Goal: Check status

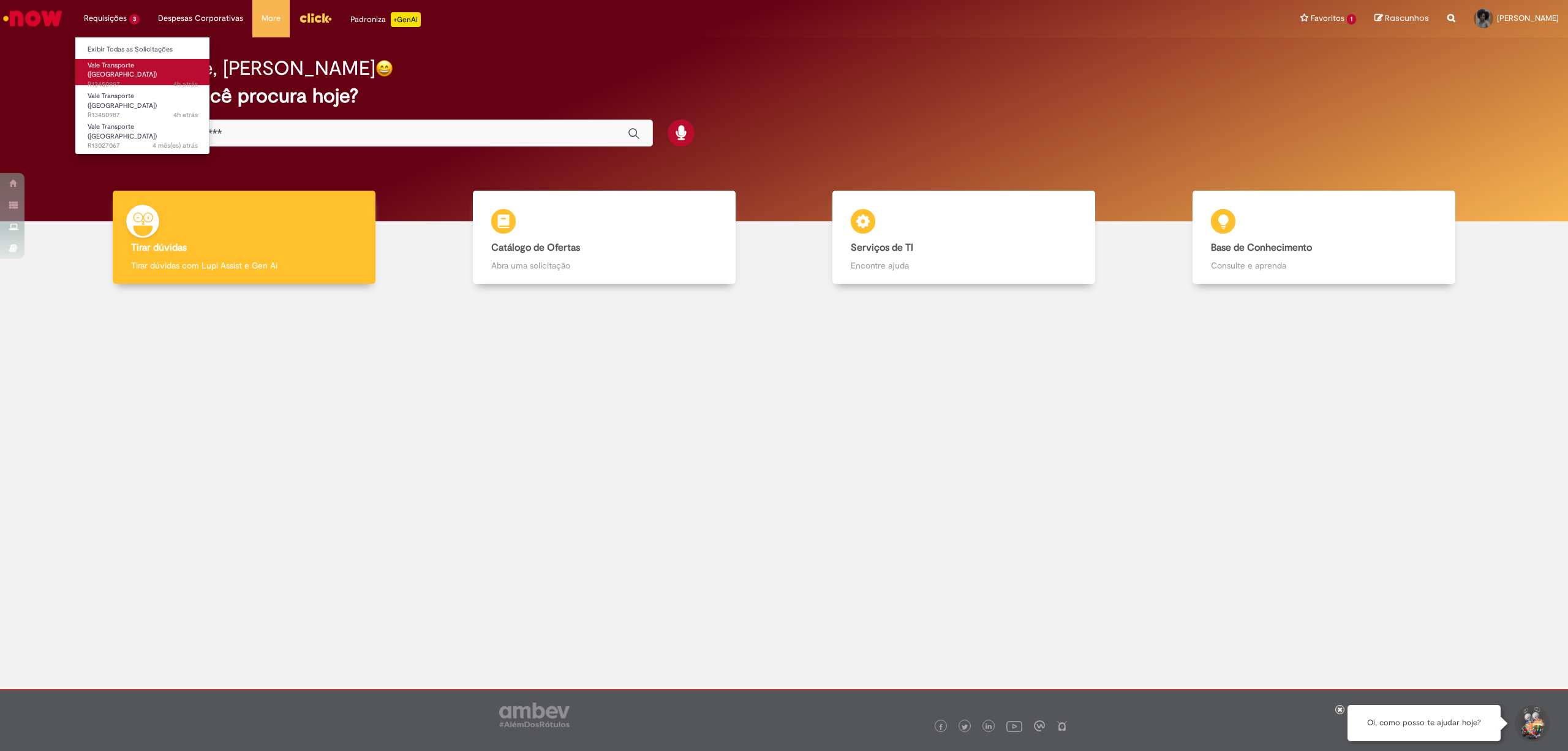
click at [125, 80] on span "4h atrás 4 horas atrás R13450997" at bounding box center [142, 84] width 110 height 10
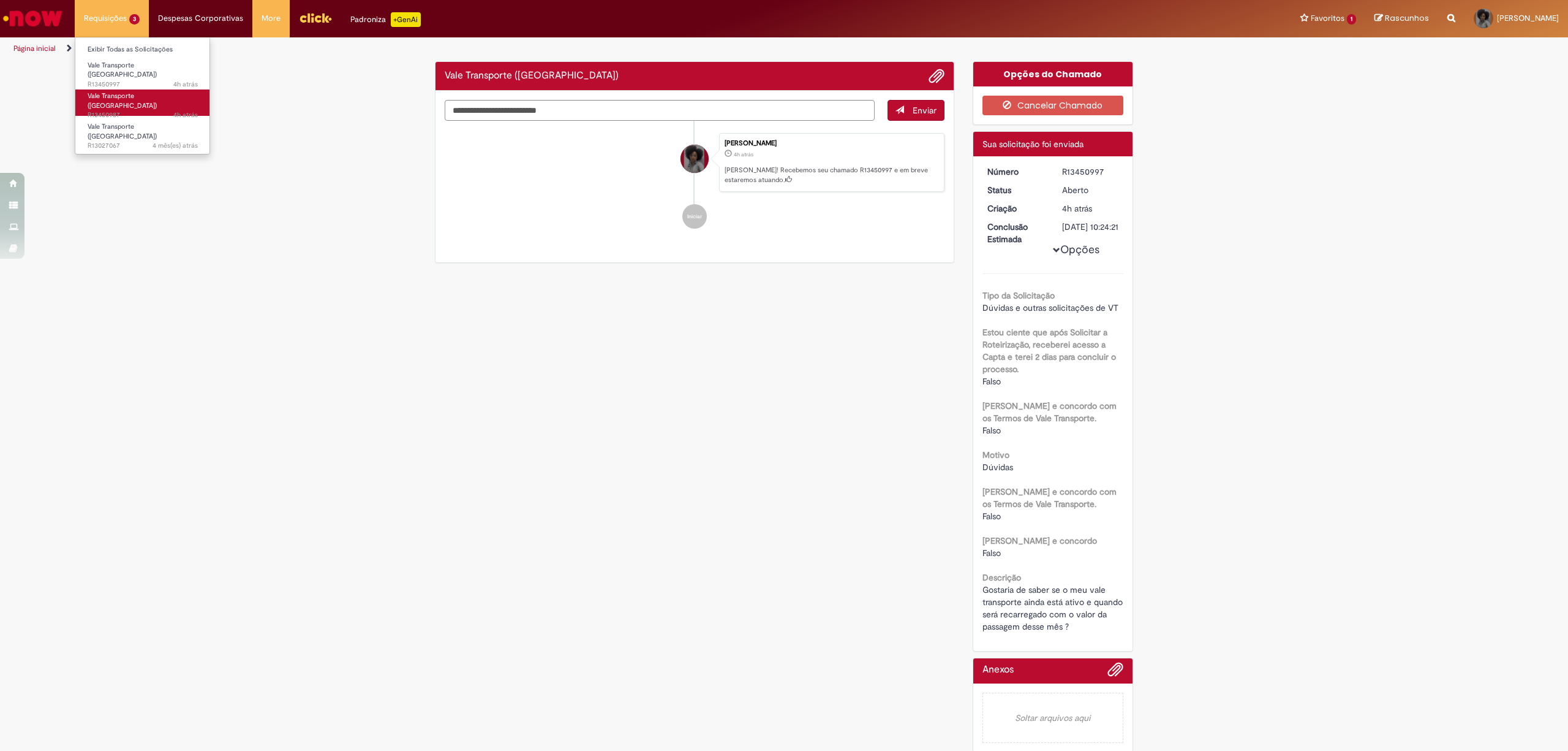
click at [118, 94] on span "Vale Transporte ([GEOGRAPHIC_DATA])" at bounding box center [121, 100] width 69 height 19
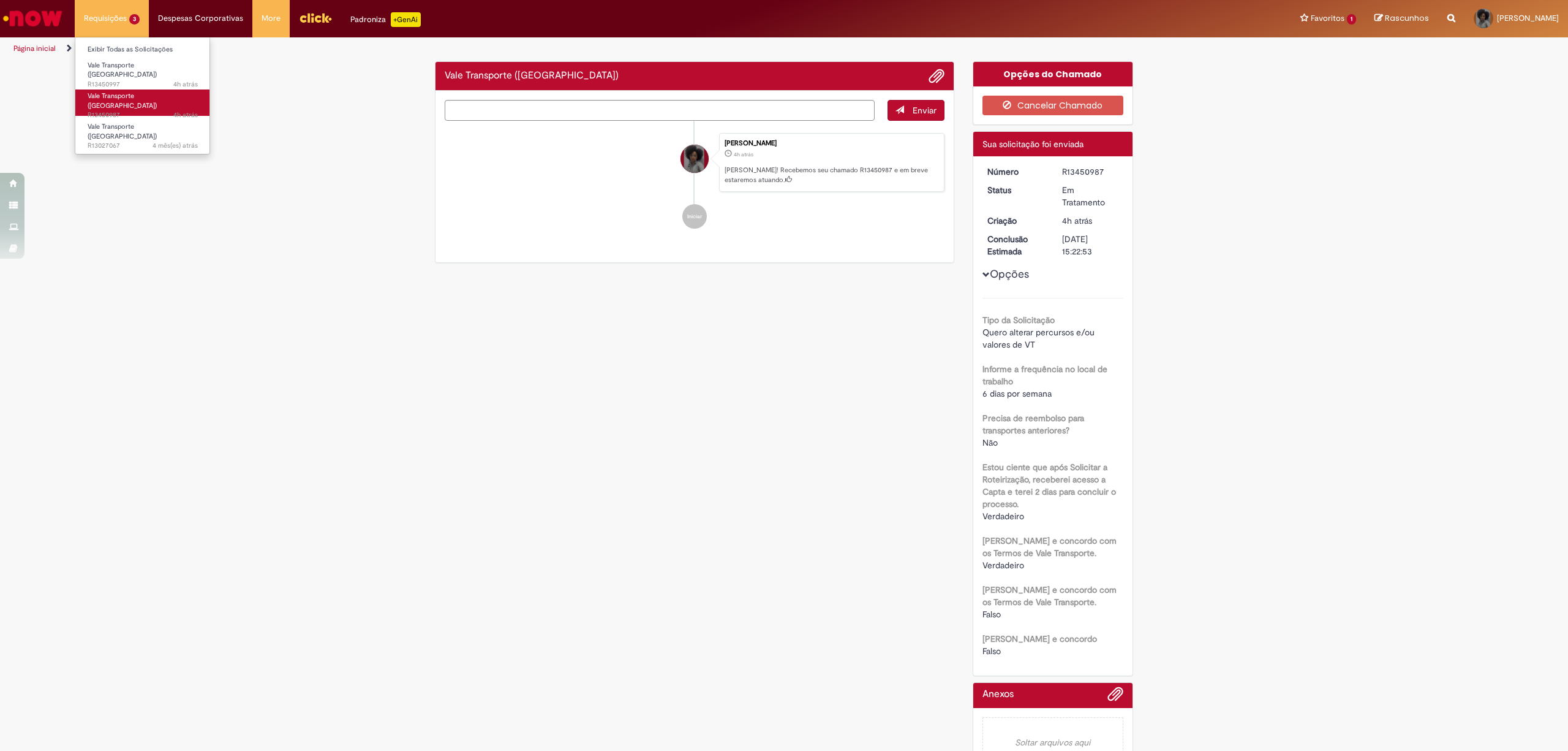
click at [118, 94] on span "Vale Transporte ([GEOGRAPHIC_DATA])" at bounding box center [121, 100] width 69 height 19
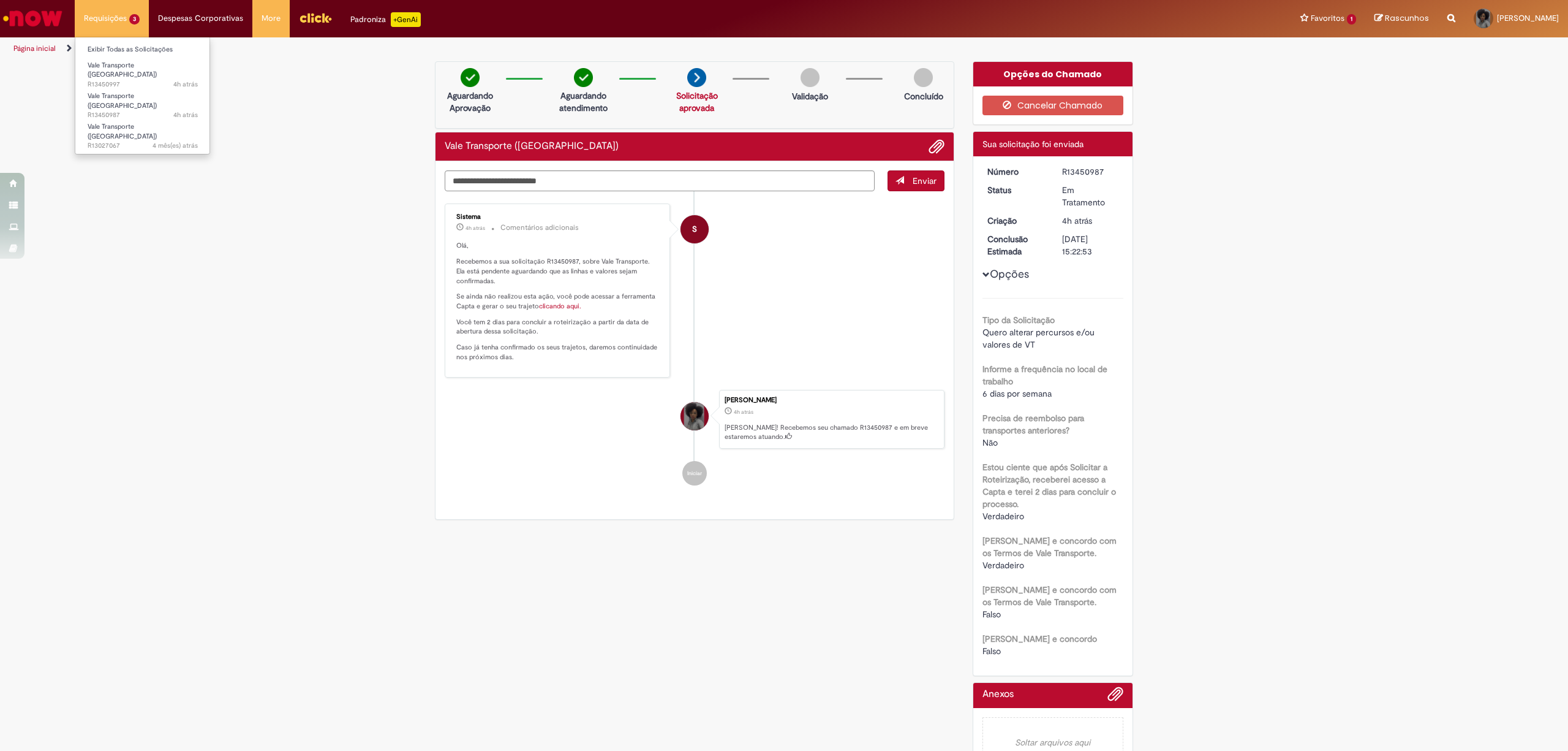
click at [109, 27] on li "Requisições 3 Exibir Todas as Solicitações Vale Transporte (VT) 4h atrás 4 hora…" at bounding box center [112, 18] width 74 height 36
click at [122, 141] on span "4 mês(es) atrás 4 meses atrás R13027067" at bounding box center [142, 146] width 110 height 10
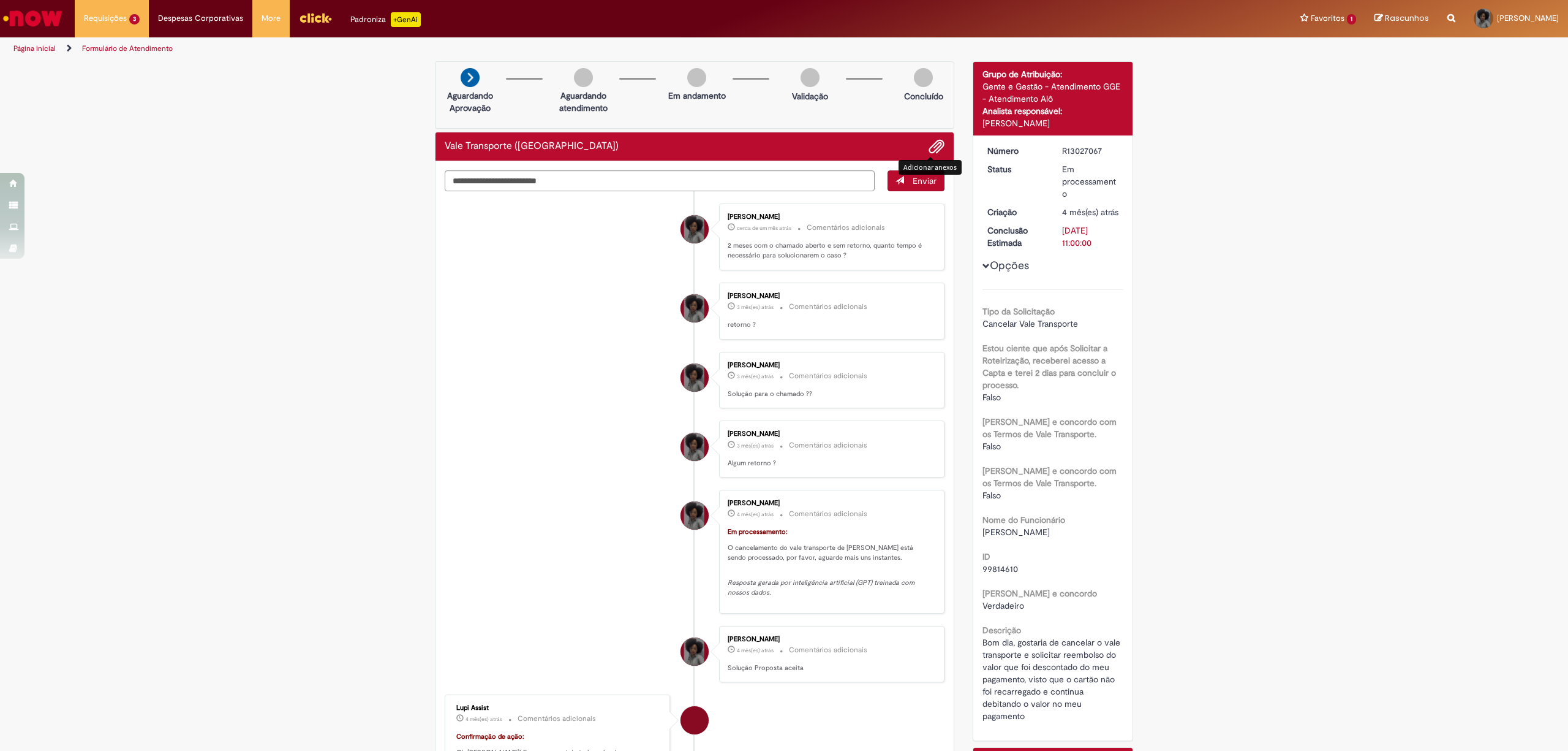
click at [930, 150] on span "Adicionar anexos" at bounding box center [936, 147] width 14 height 14
drag, startPoint x: 1218, startPoint y: 335, endPoint x: 1145, endPoint y: 322, distance: 74.1
click at [1217, 335] on div "Verificar Código de Barras Aguardando Aprovação Aguardando atendimento Em andam…" at bounding box center [784, 539] width 1568 height 955
click at [172, 94] on link "Vale Transporte (VT) 4h atrás 4 horas atrás R13450987" at bounding box center [143, 103] width 135 height 27
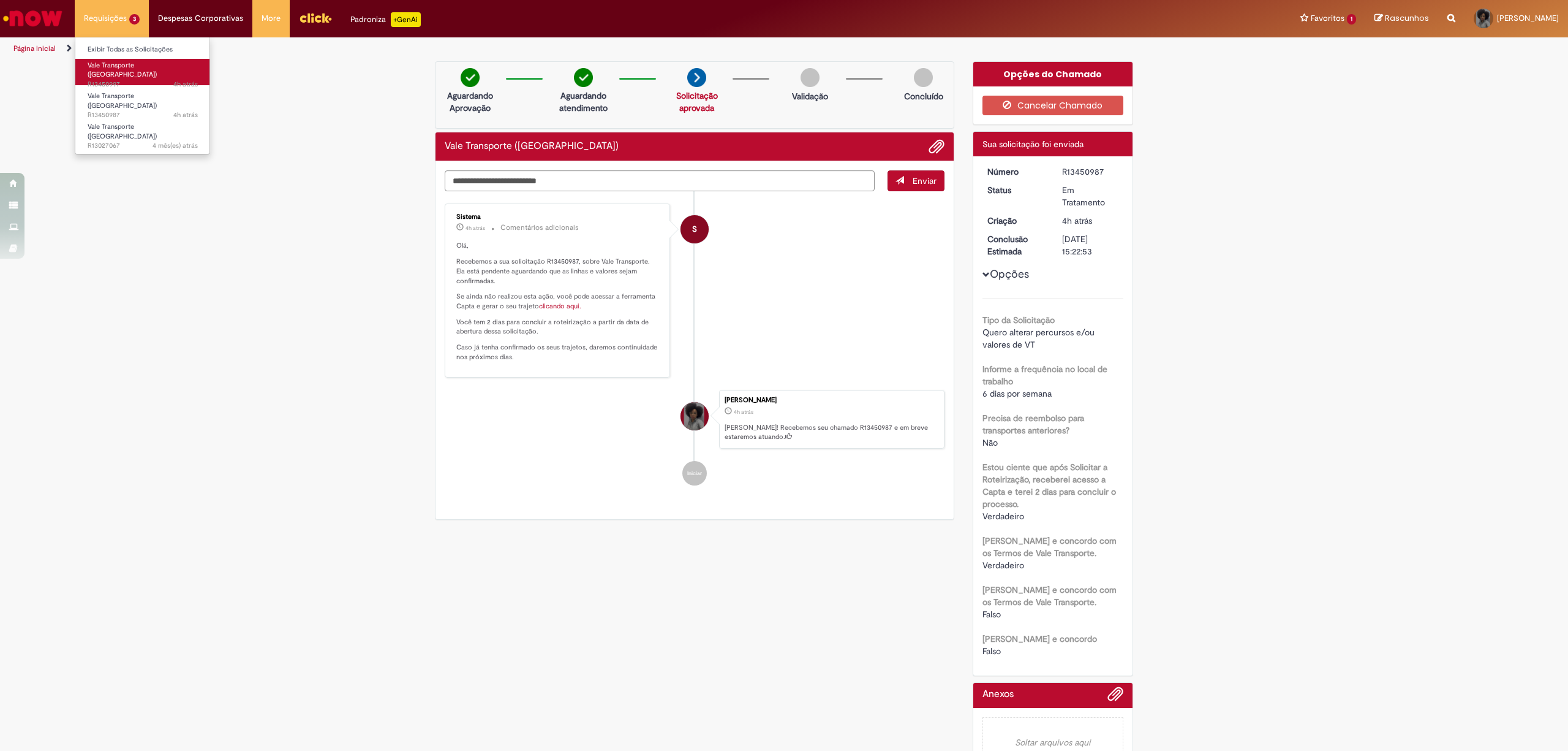
click at [131, 65] on span "Vale Transporte ([GEOGRAPHIC_DATA])" at bounding box center [121, 70] width 69 height 19
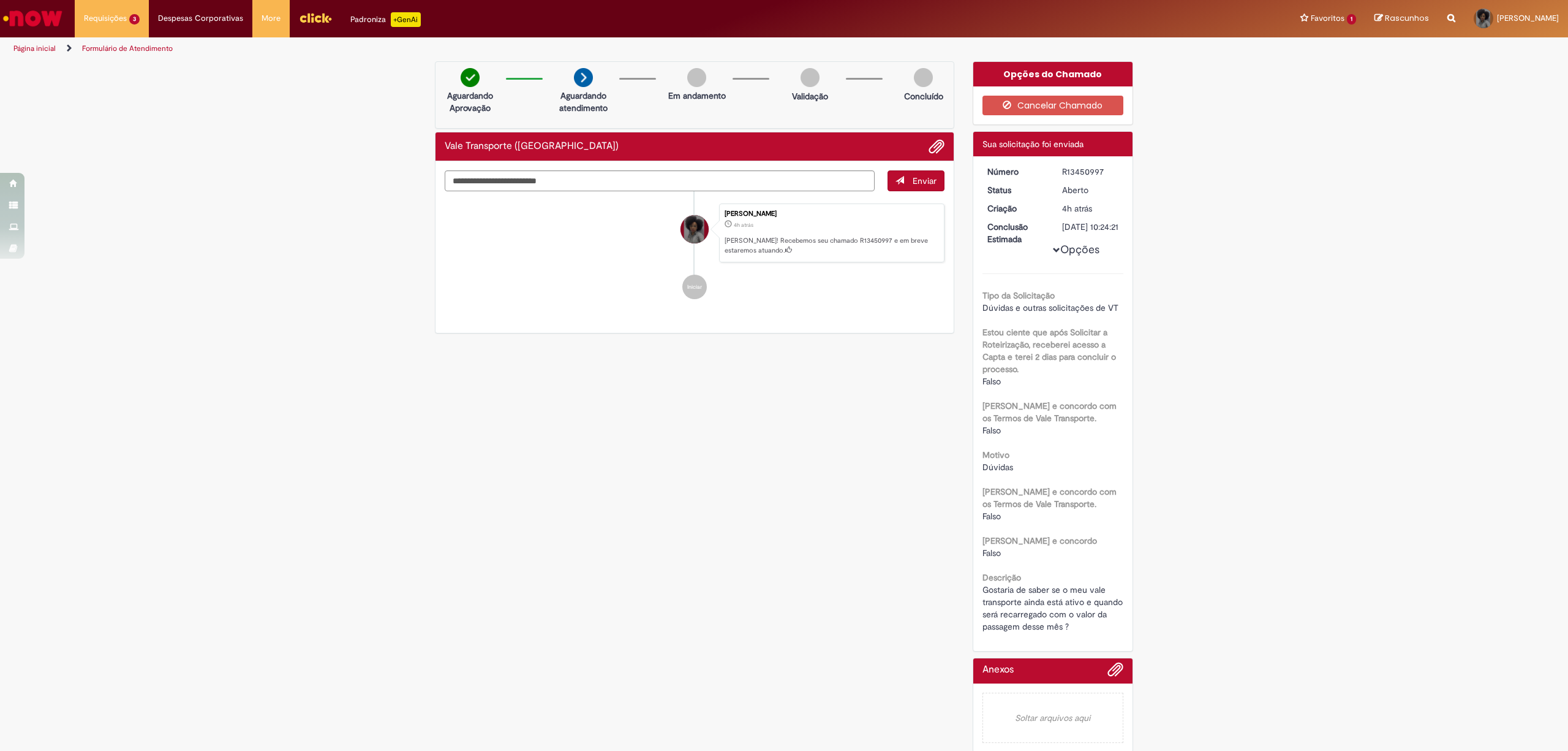
click at [35, 30] on img "Ir para a Homepage" at bounding box center [33, 18] width 63 height 24
